Goal: Transaction & Acquisition: Obtain resource

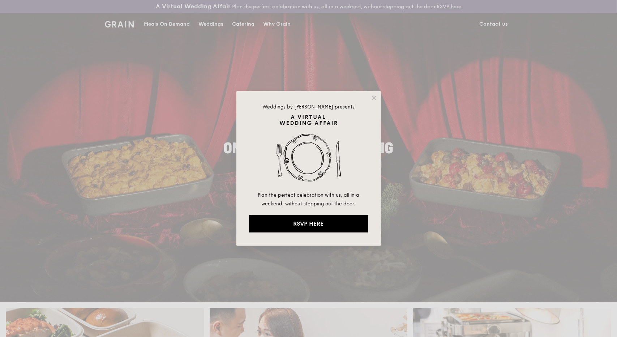
click at [370, 94] on div "Weddings by Grain presents Plan the perfect celebration with us, all in a weeke…" at bounding box center [308, 168] width 145 height 155
click at [373, 97] on icon at bounding box center [374, 98] width 4 height 4
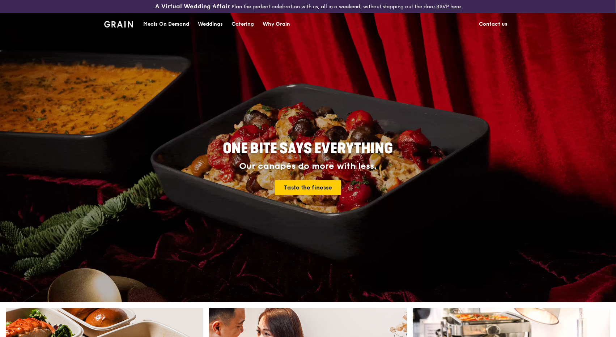
click at [248, 23] on div "Catering" at bounding box center [242, 24] width 22 height 22
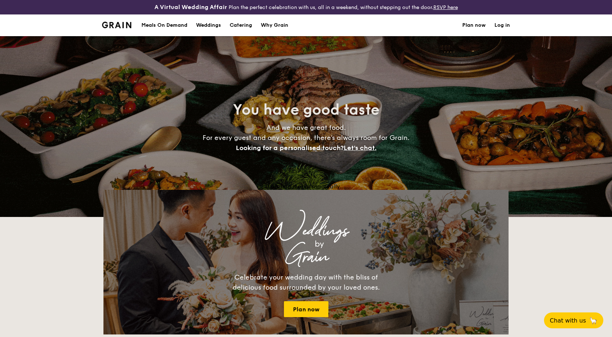
select select
